Goal: Information Seeking & Learning: Learn about a topic

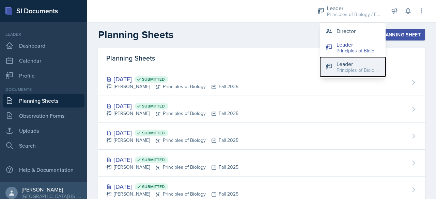
click at [339, 67] on div "Principles of Biology / Spring 2025" at bounding box center [358, 70] width 44 height 7
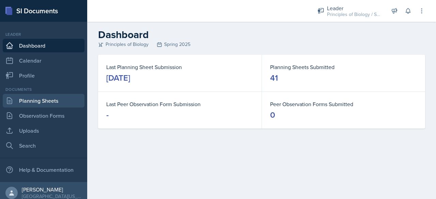
click at [47, 100] on link "Planning Sheets" at bounding box center [44, 101] width 82 height 14
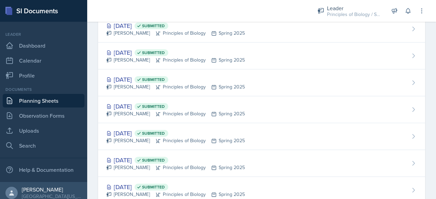
scroll to position [753, 0]
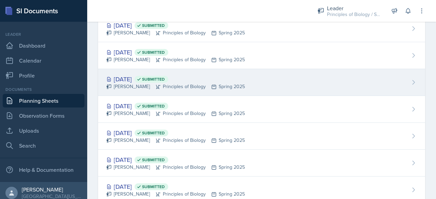
click at [123, 78] on div "[DATE] Submitted" at bounding box center [175, 79] width 139 height 9
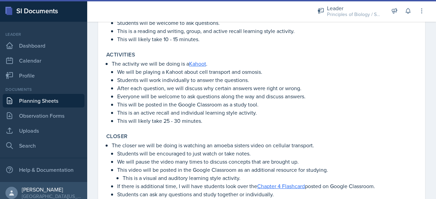
scroll to position [350, 0]
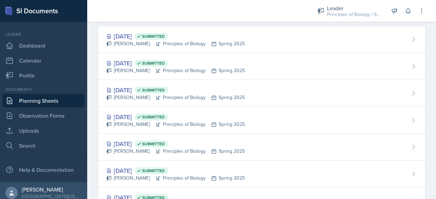
scroll to position [689, 0]
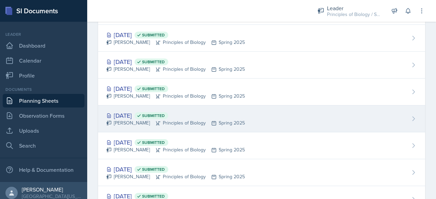
click at [132, 115] on div "[DATE] Submitted" at bounding box center [175, 115] width 139 height 9
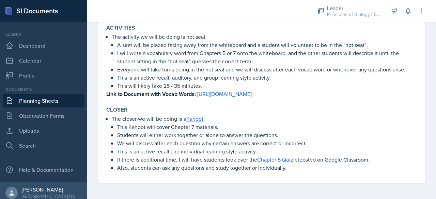
scroll to position [309, 0]
drag, startPoint x: 257, startPoint y: 162, endPoint x: 301, endPoint y: 159, distance: 43.6
click at [301, 159] on p "If there is additional time, I will have students look over the Chapter 5 Quizl…" at bounding box center [266, 160] width 299 height 8
copy p "Chapter 5 Quizlet"
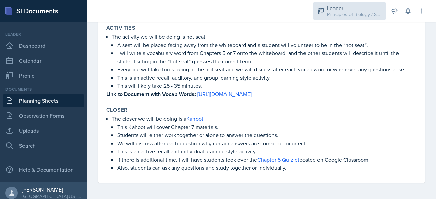
click at [359, 14] on div "Principles of Biology / Spring 2025" at bounding box center [354, 14] width 54 height 7
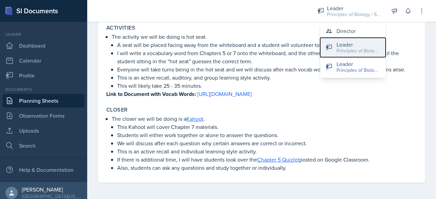
click at [345, 53] on div "Principles of Biology / Fall 2025" at bounding box center [358, 50] width 44 height 7
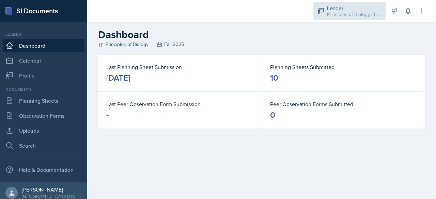
click at [345, 16] on div "Principles of Biology / Fall 2025" at bounding box center [354, 14] width 54 height 7
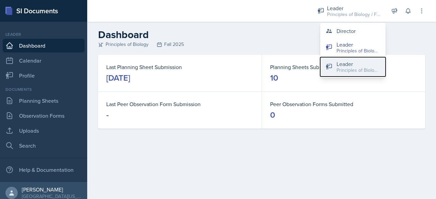
click at [358, 61] on div "Leader" at bounding box center [358, 64] width 44 height 8
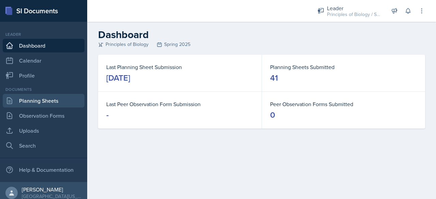
click at [42, 100] on link "Planning Sheets" at bounding box center [44, 101] width 82 height 14
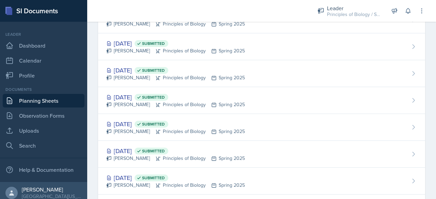
scroll to position [655, 0]
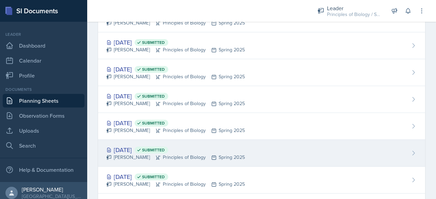
click at [136, 145] on div "[DATE] Submitted" at bounding box center [175, 149] width 139 height 9
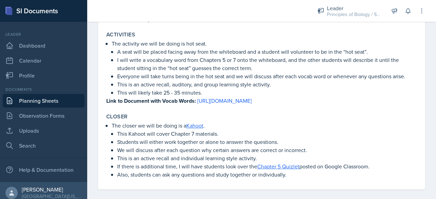
scroll to position [309, 0]
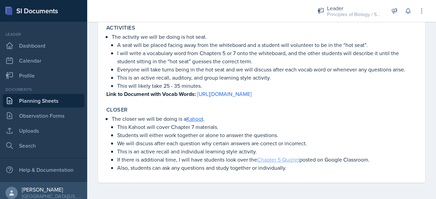
click at [269, 160] on link "Chapter 5 Quizlet" at bounding box center [278, 159] width 42 height 7
